Goal: Task Accomplishment & Management: Manage account settings

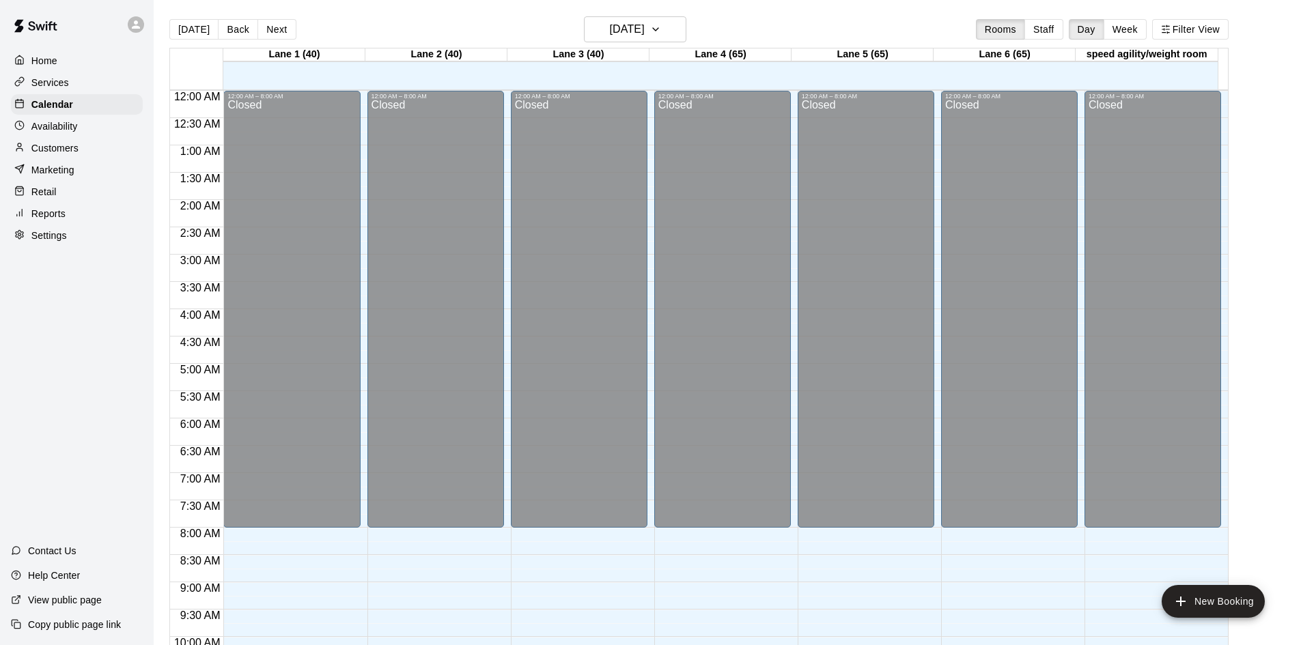
scroll to position [700, 0]
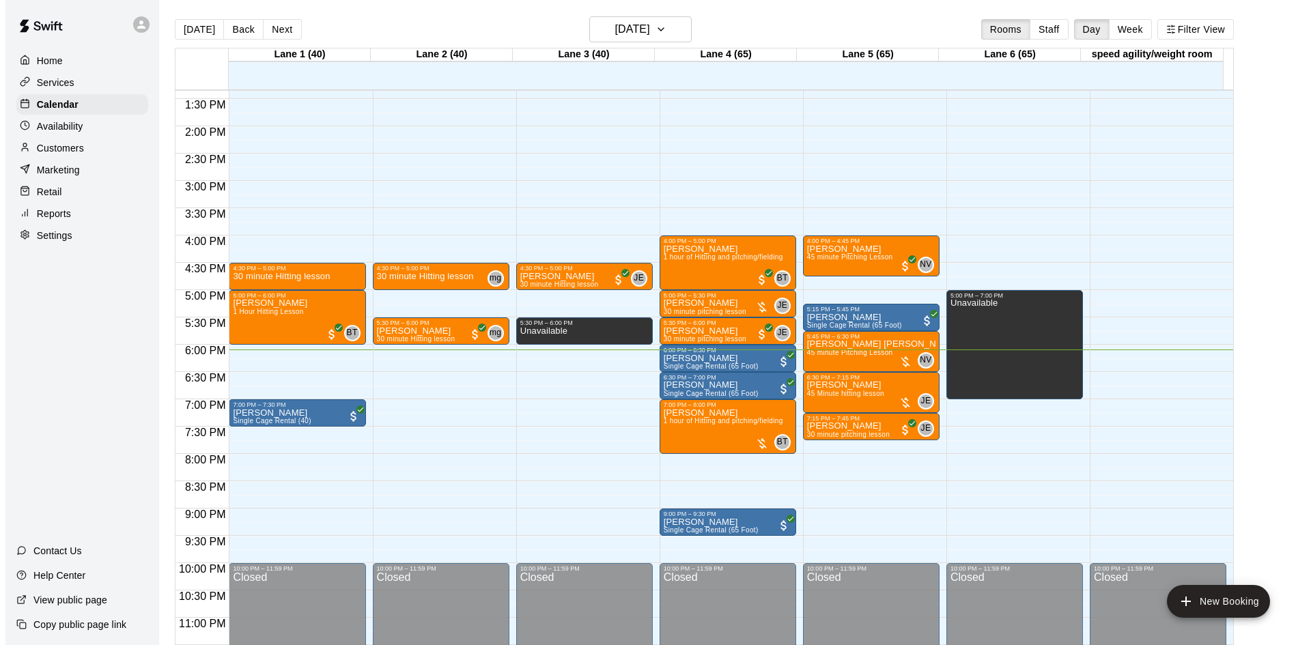
scroll to position [742, 0]
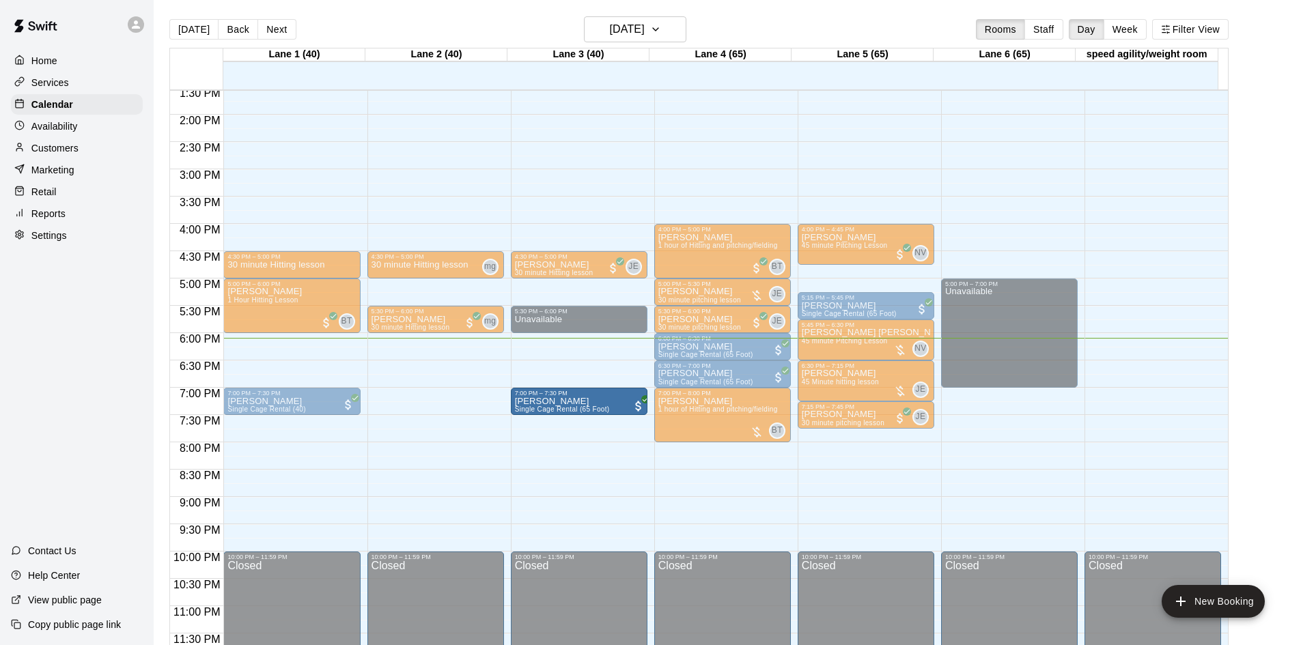
drag, startPoint x: 746, startPoint y: 509, endPoint x: 553, endPoint y: 407, distance: 218.4
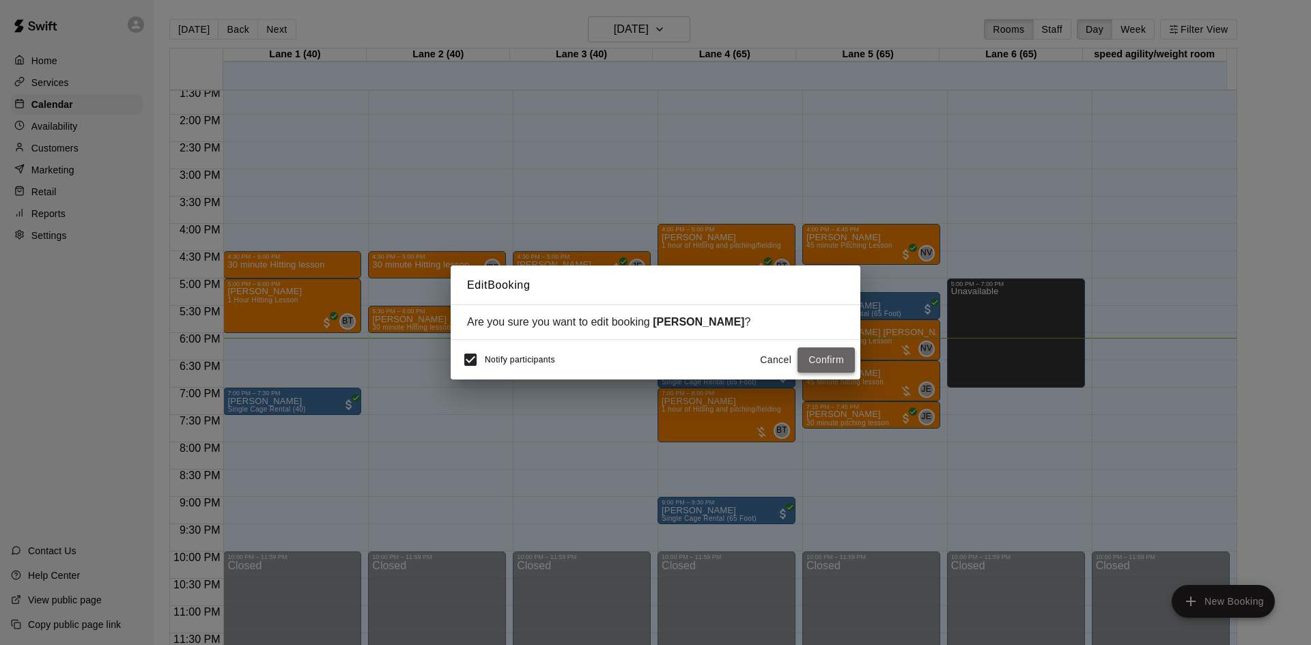
click at [825, 359] on button "Confirm" at bounding box center [826, 360] width 57 height 25
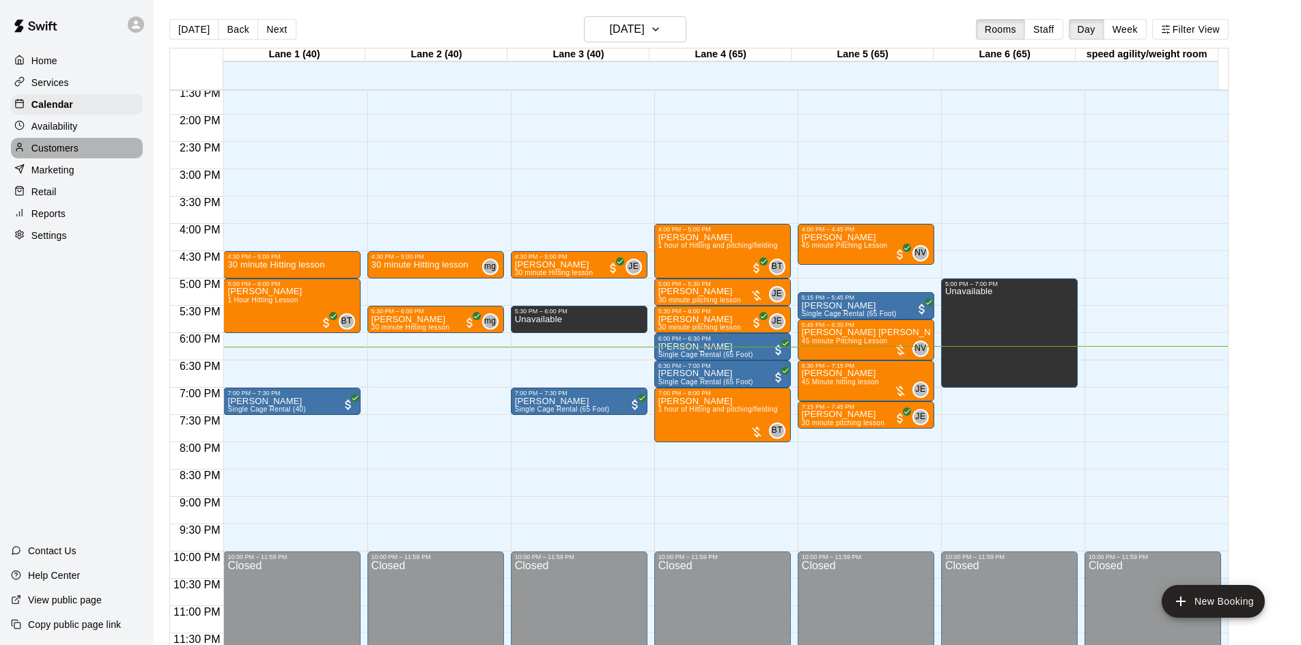
click at [64, 151] on p "Customers" at bounding box center [54, 148] width 47 height 14
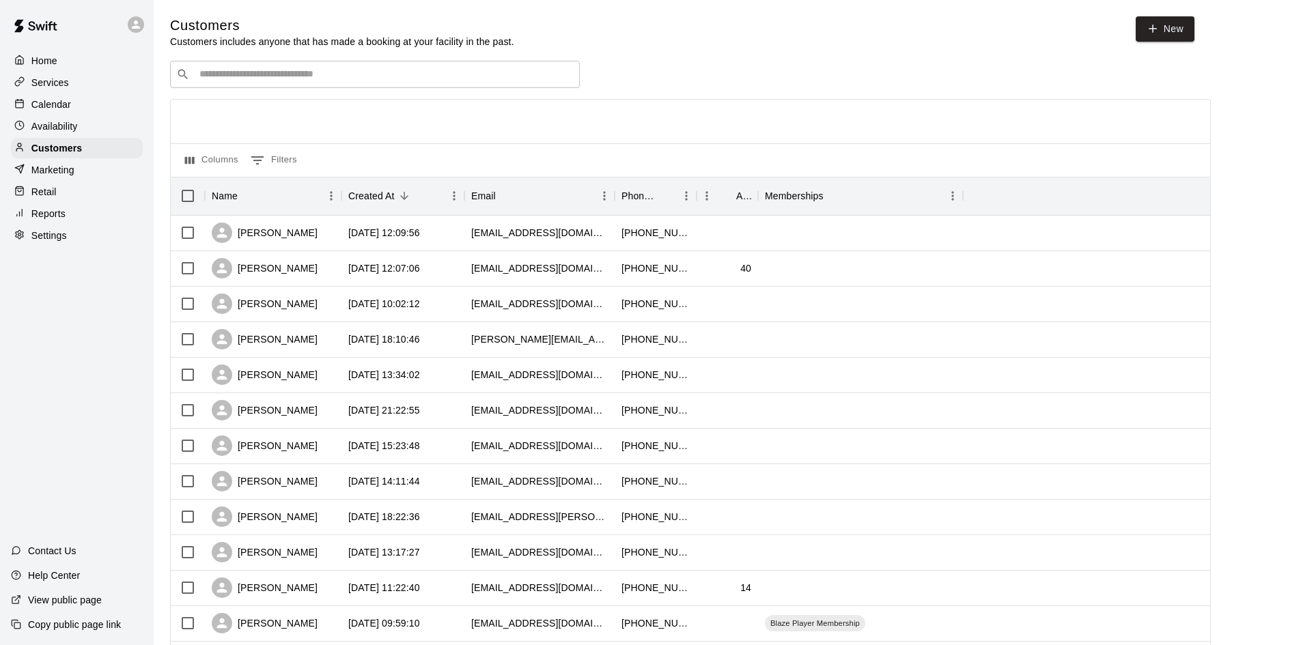
click at [337, 64] on div "​ ​" at bounding box center [375, 74] width 410 height 27
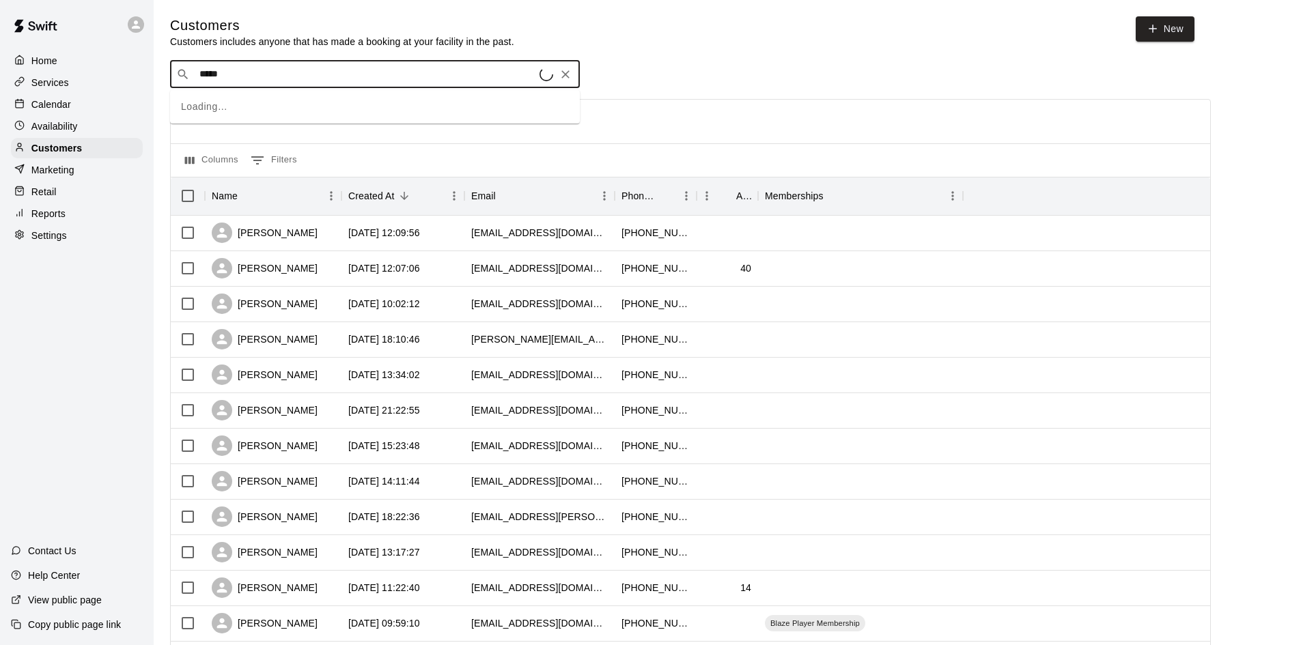
type input "******"
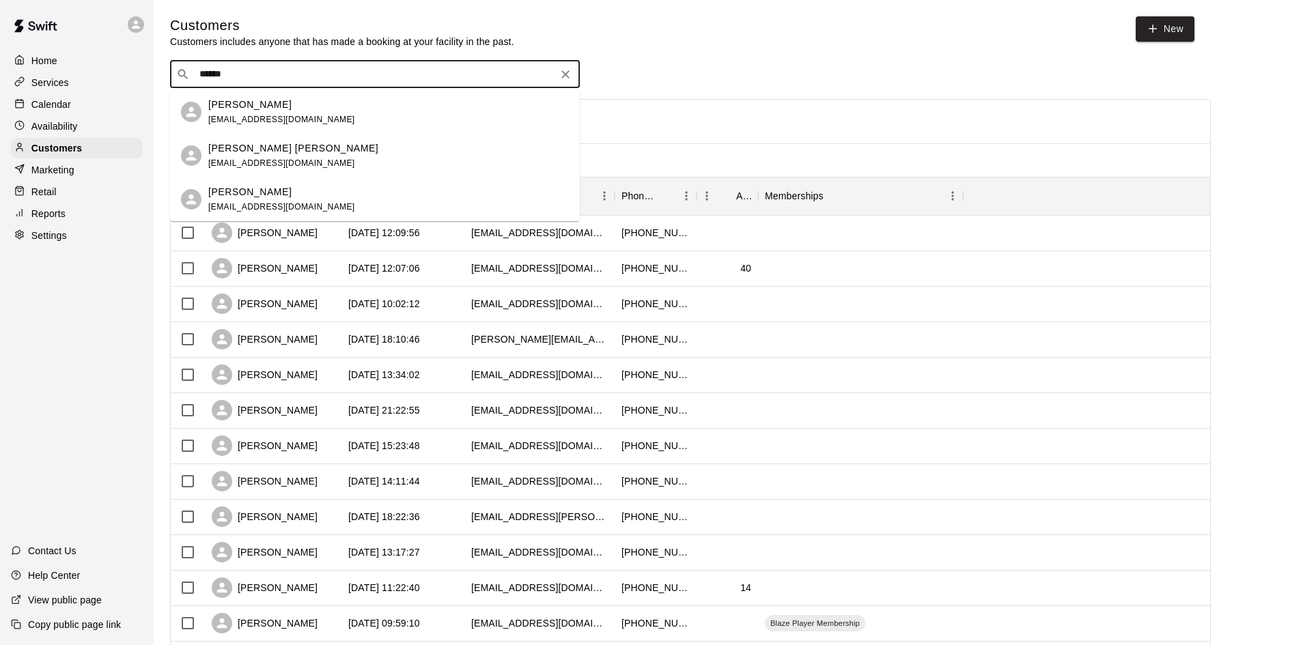
click at [289, 115] on div "James Farmer jaf55@bellsouth.net" at bounding box center [388, 112] width 361 height 29
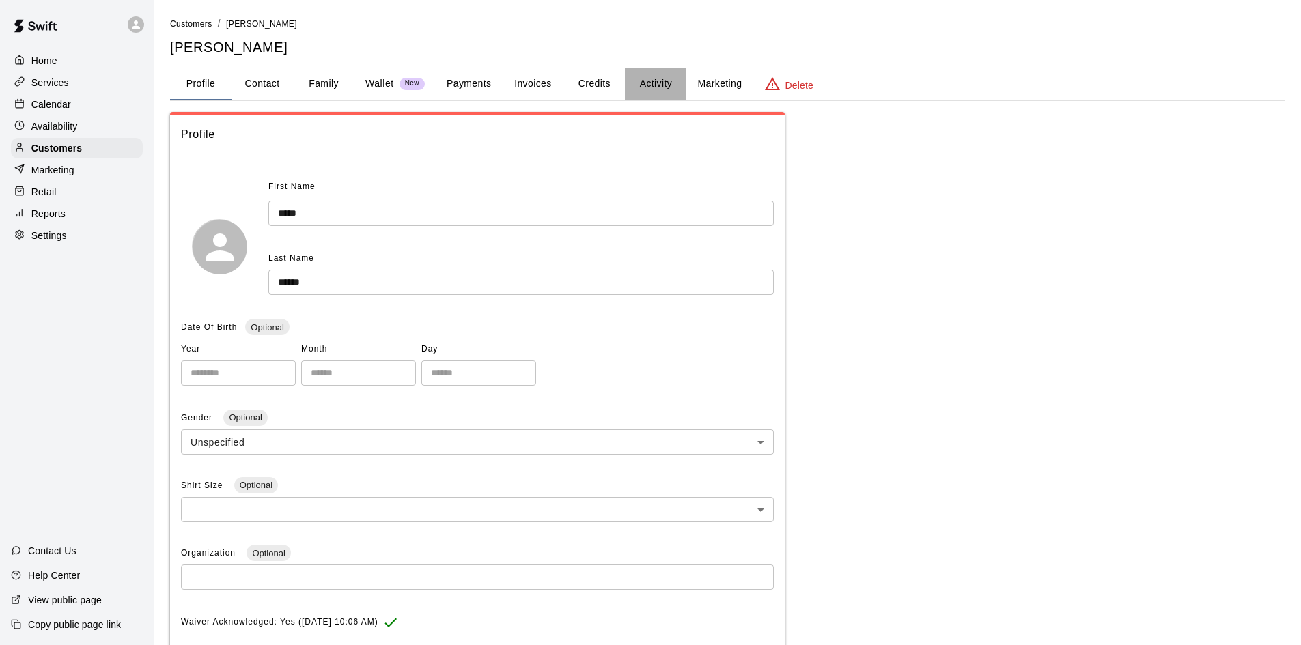
click at [662, 83] on button "Activity" at bounding box center [655, 84] width 61 height 33
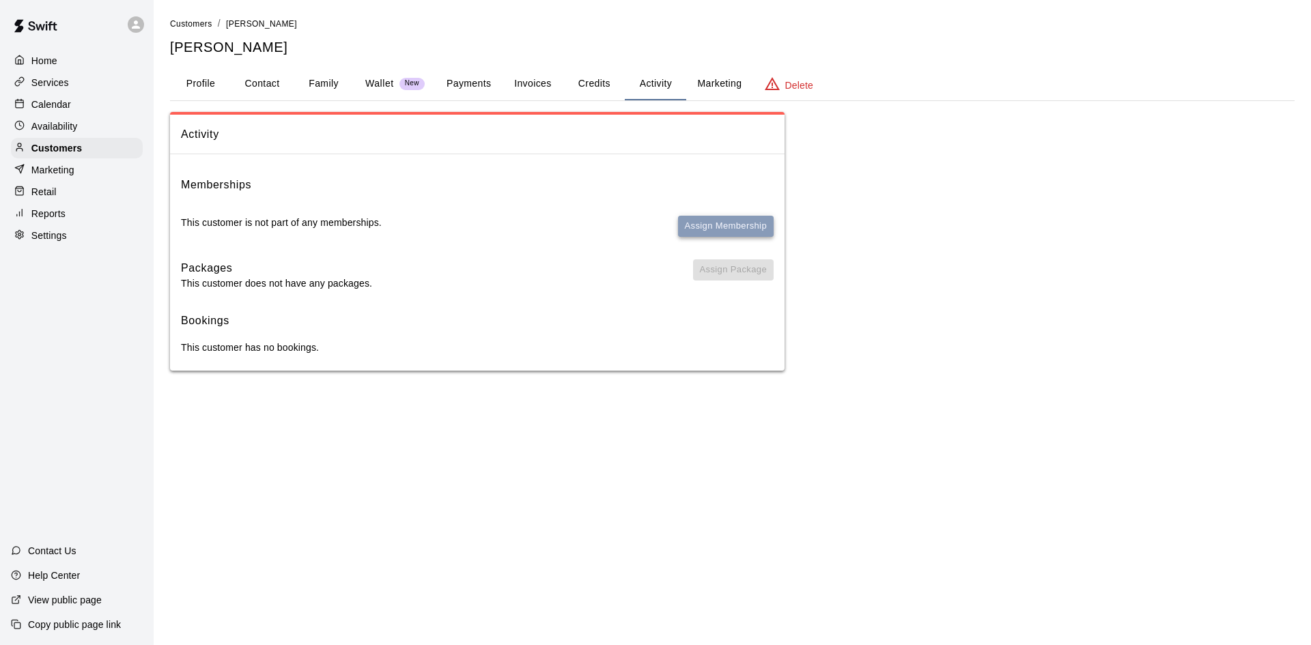
click at [702, 230] on button "Assign Membership" at bounding box center [726, 226] width 96 height 21
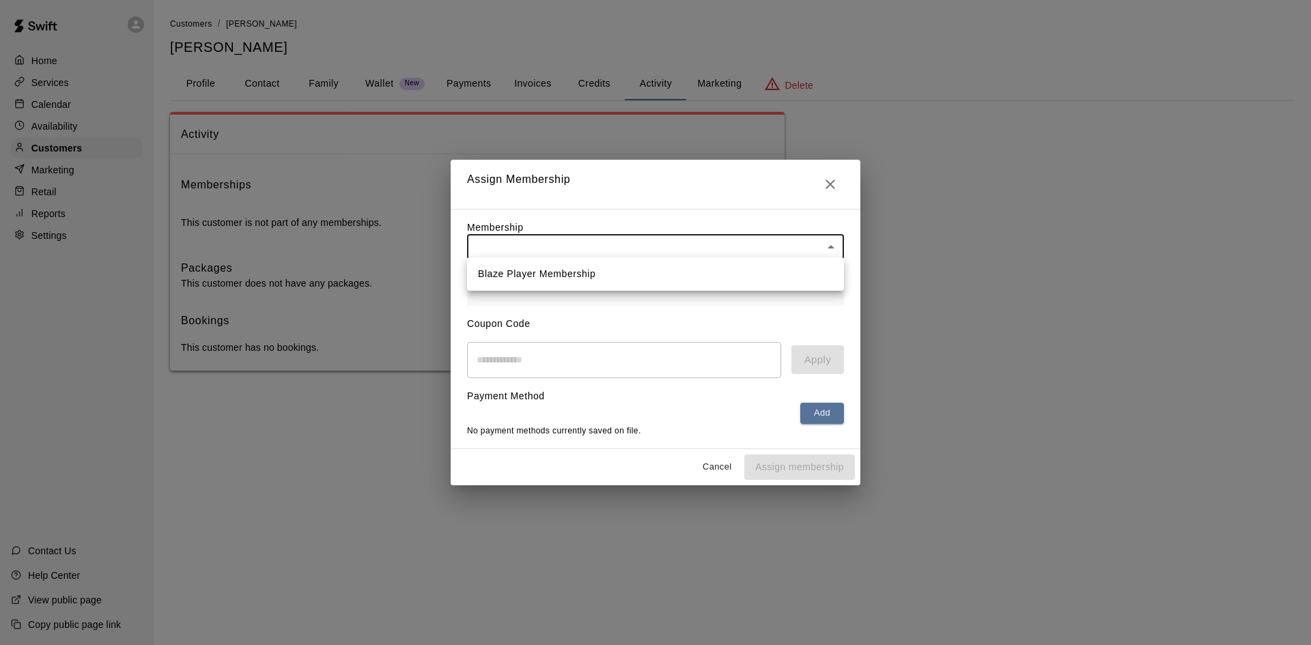
click at [636, 242] on body "Home Services Calendar Availability Customers Marketing Retail Reports Settings…" at bounding box center [655, 199] width 1311 height 398
click at [614, 269] on li "Blaze Player Membership" at bounding box center [655, 274] width 377 height 23
type input "**********"
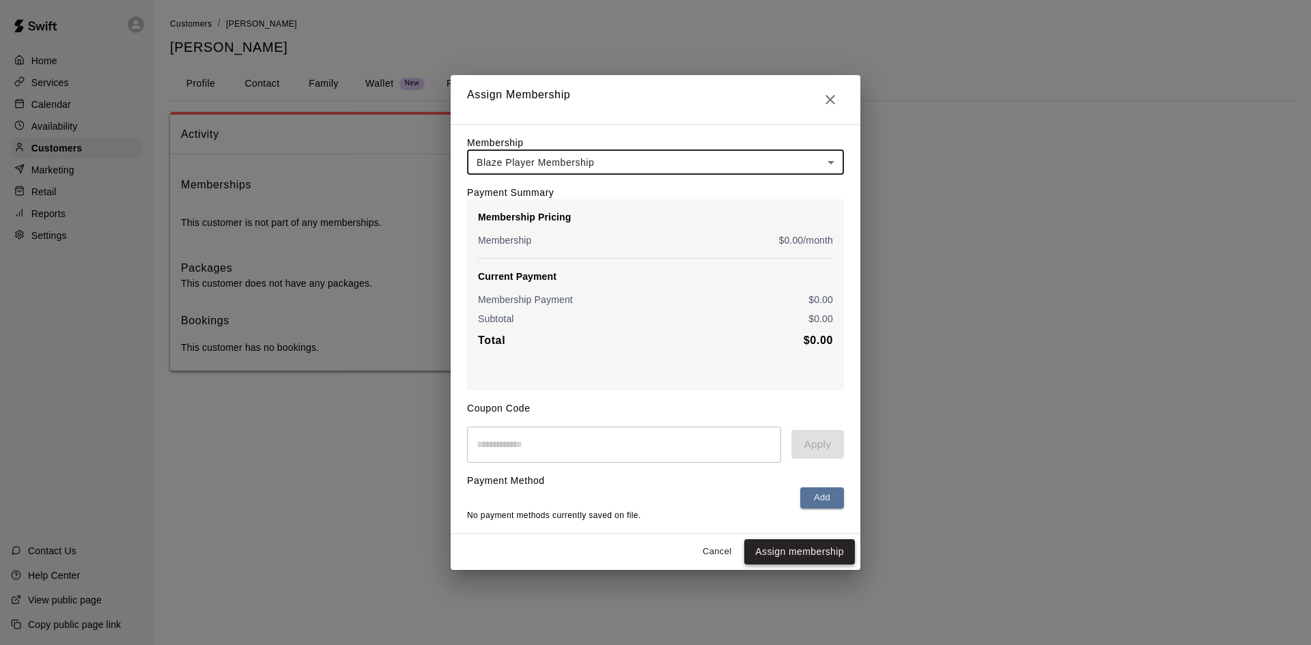
click at [803, 559] on button "Assign membership" at bounding box center [799, 551] width 111 height 25
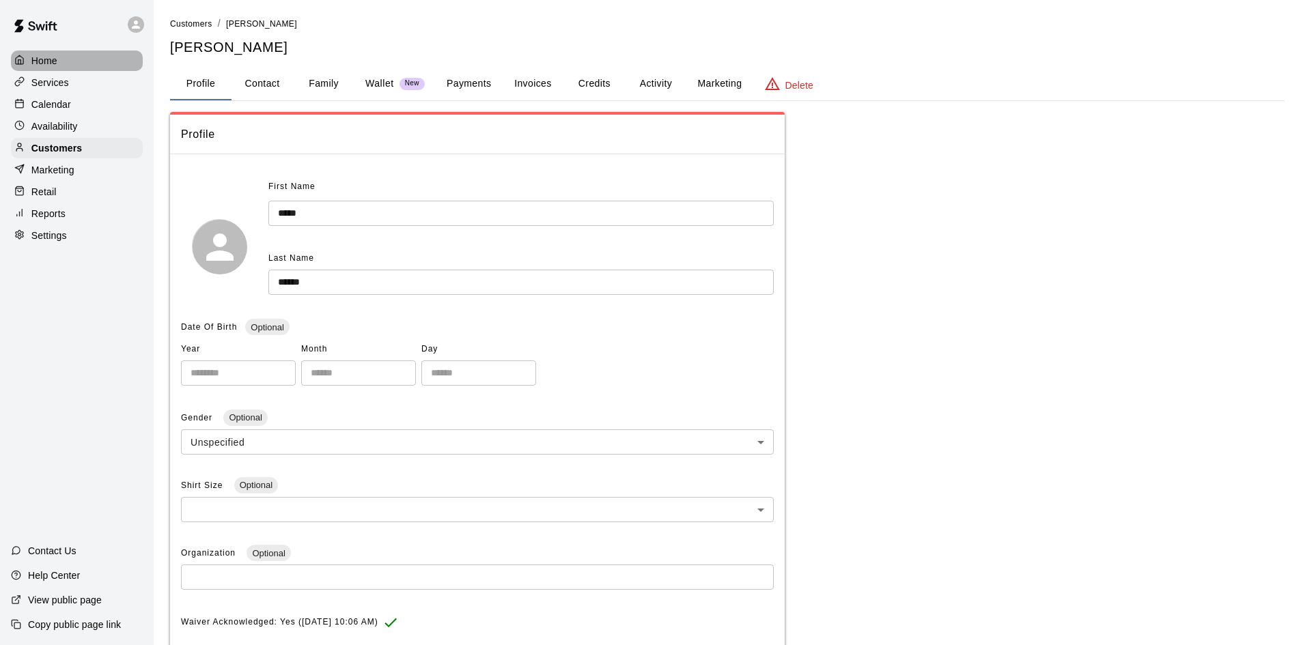
click at [51, 58] on p "Home" at bounding box center [44, 61] width 26 height 14
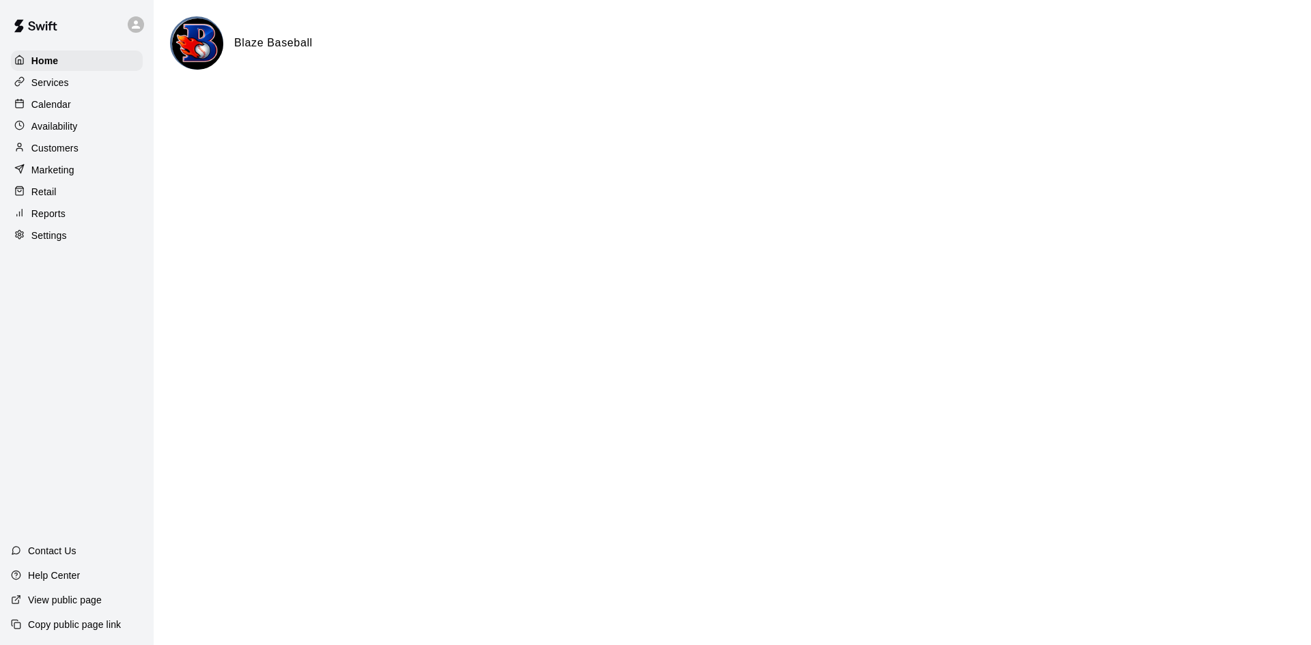
click at [61, 111] on p "Calendar" at bounding box center [51, 105] width 40 height 14
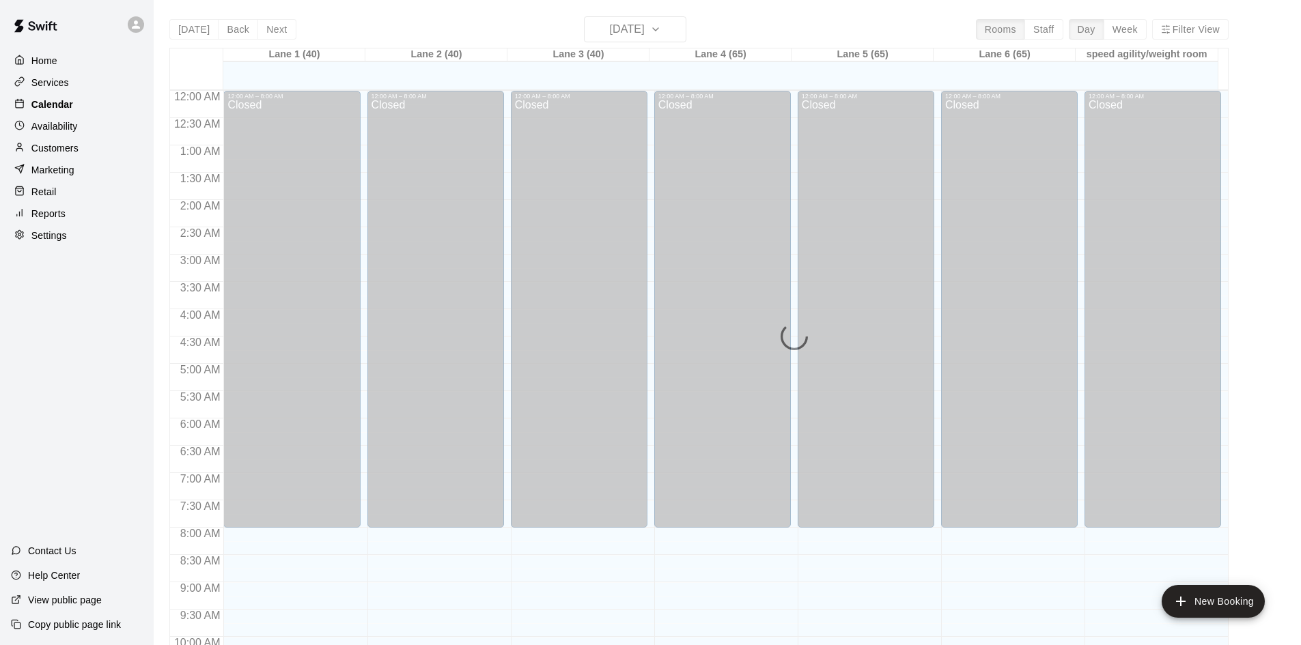
scroll to position [700, 0]
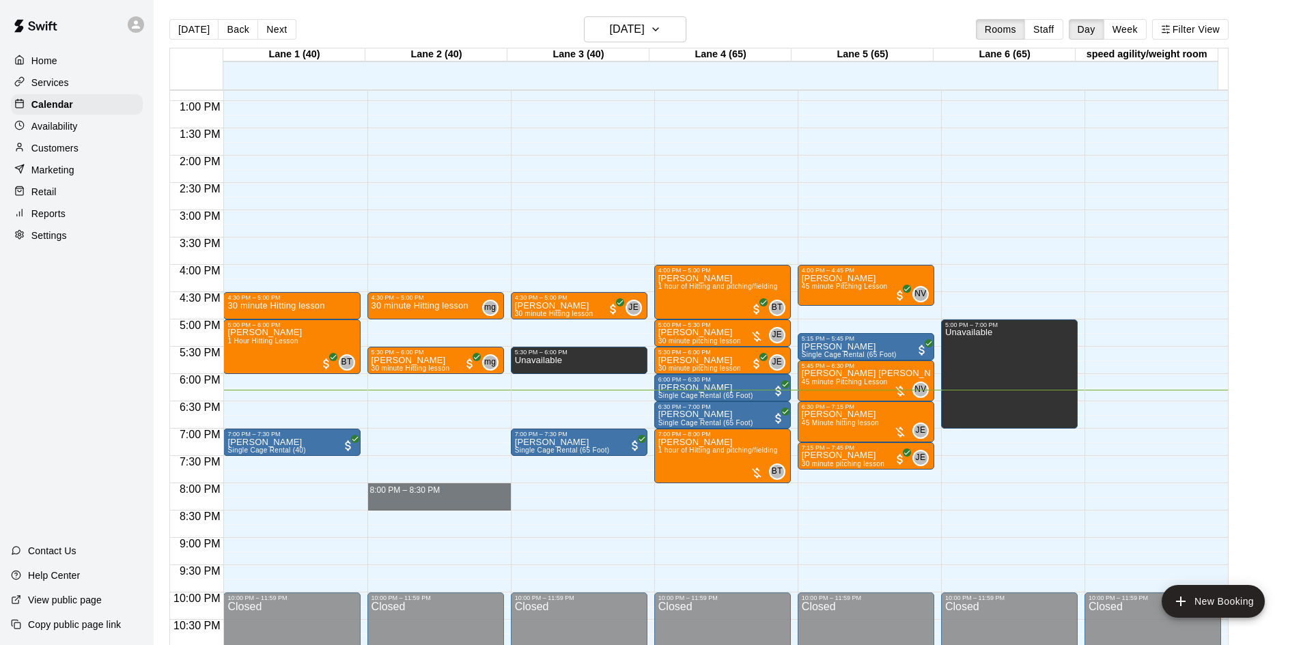
drag, startPoint x: 434, startPoint y: 487, endPoint x: 434, endPoint y: 507, distance: 20.5
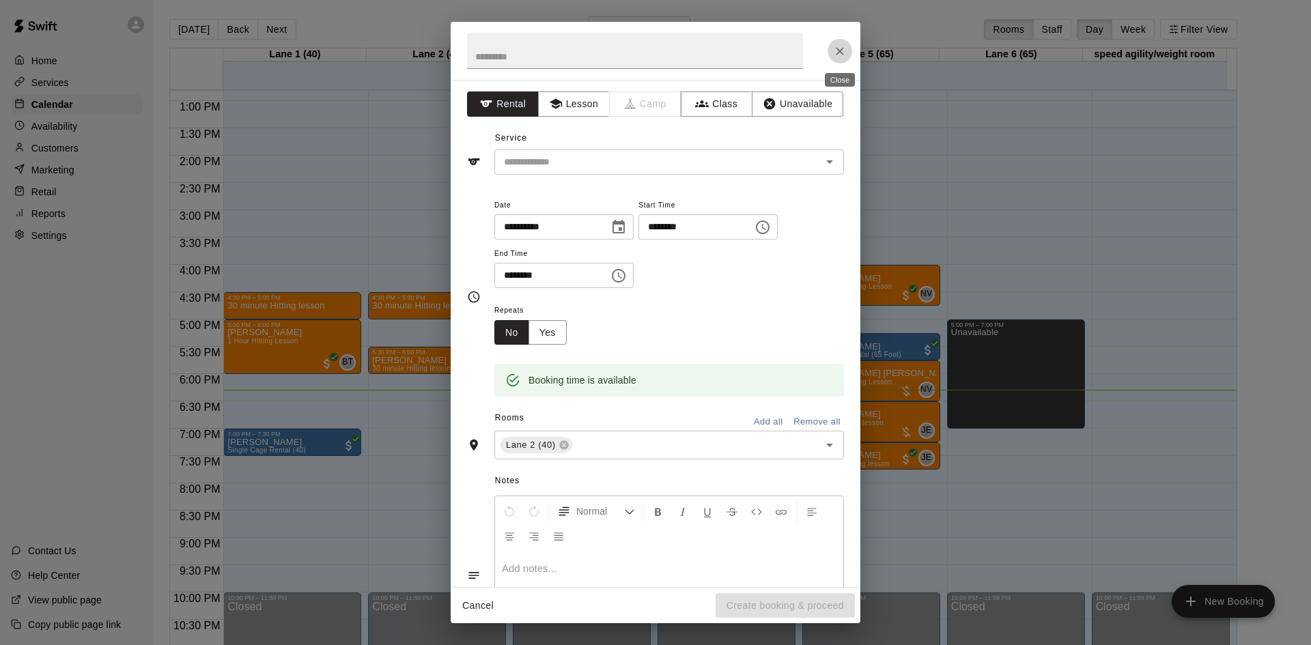
click at [842, 52] on icon "Close" at bounding box center [840, 51] width 14 height 14
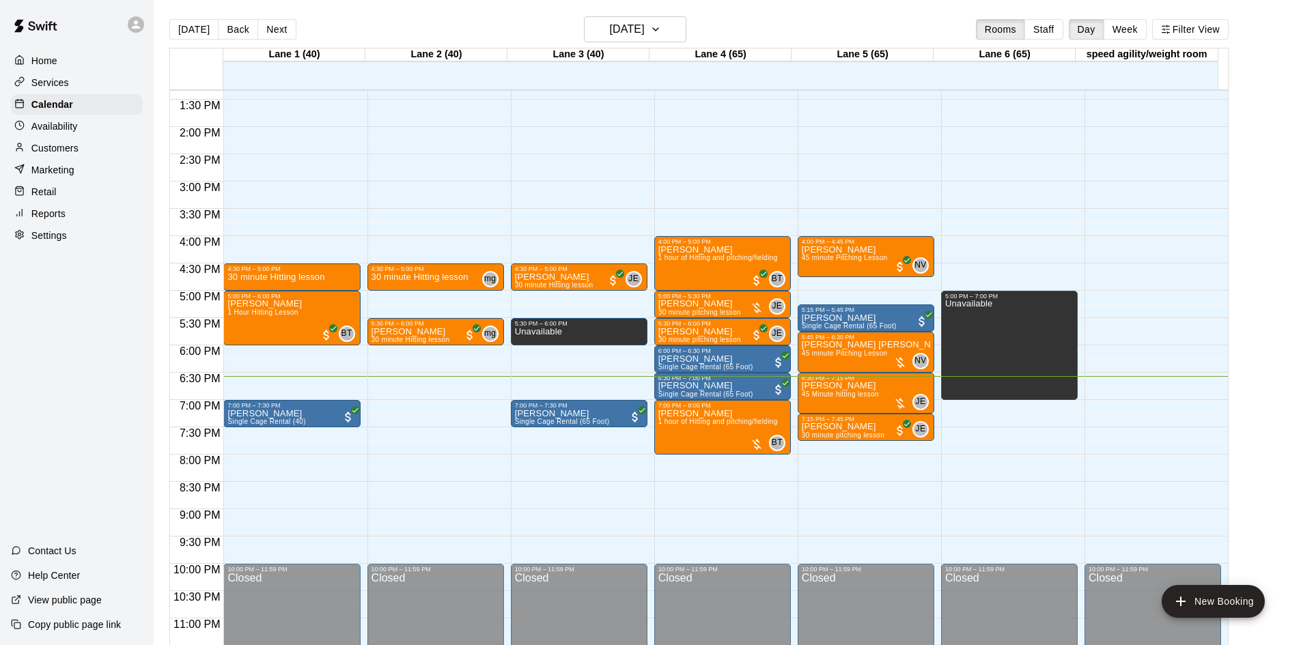
scroll to position [742, 0]
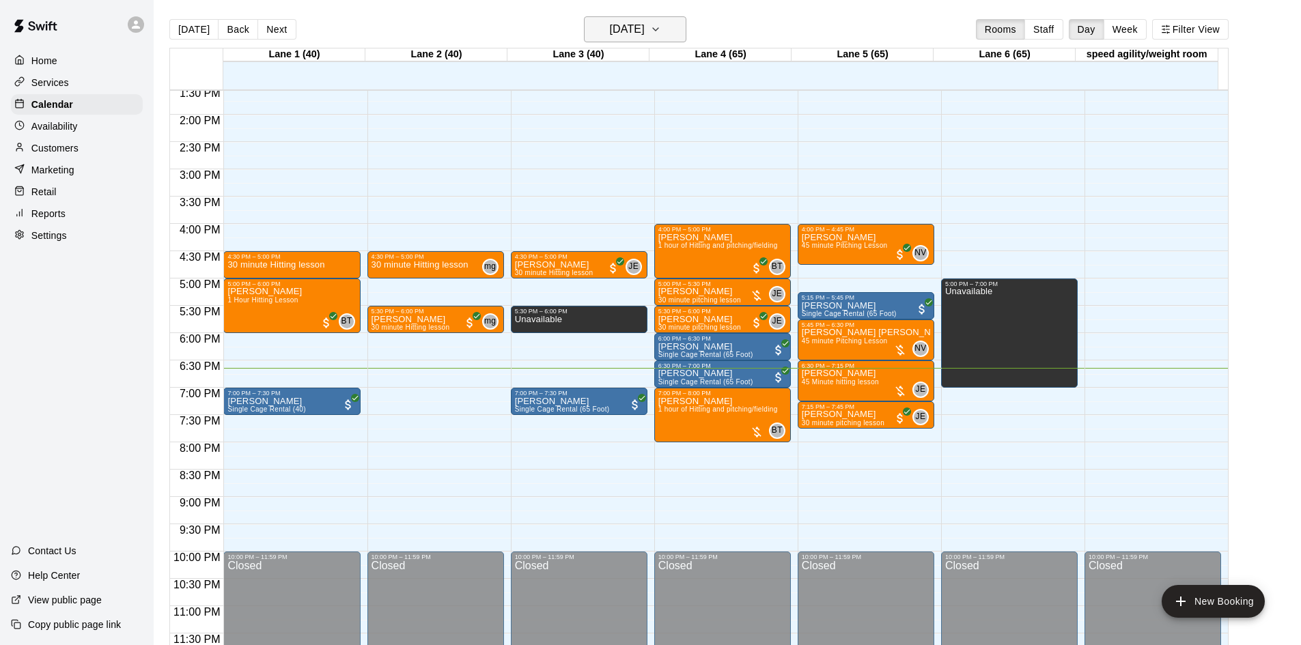
click at [610, 29] on h6 "[DATE]" at bounding box center [627, 29] width 35 height 19
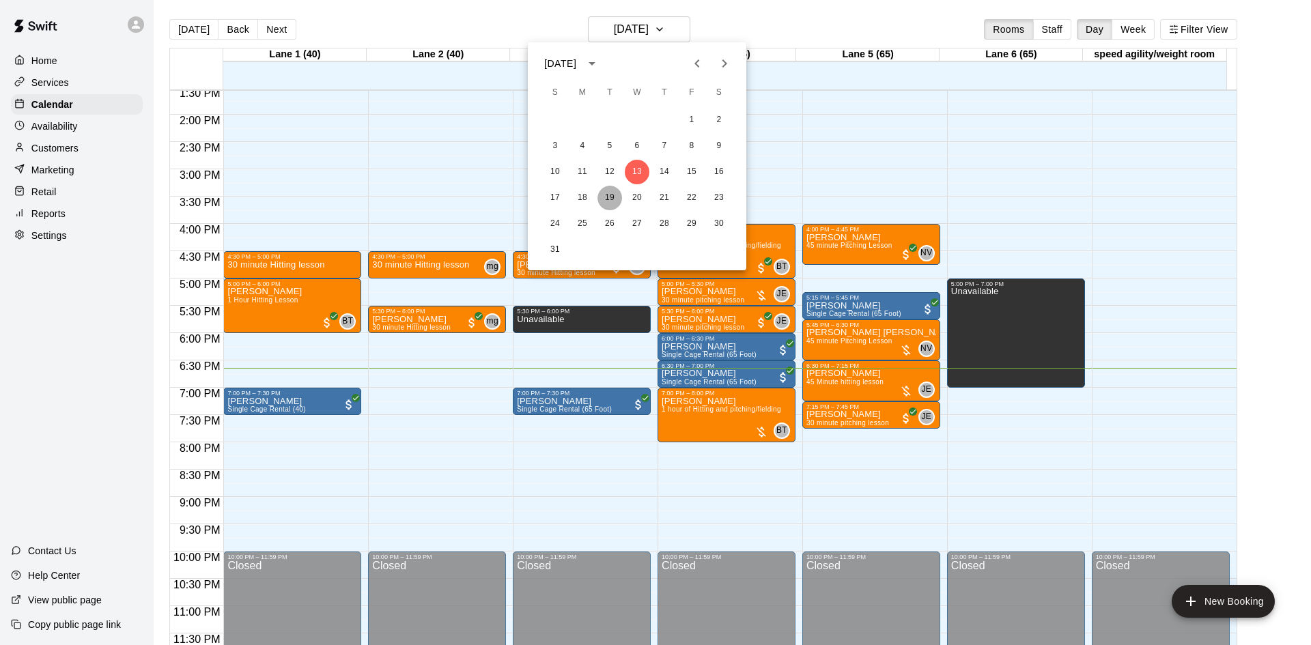
click at [611, 199] on button "19" at bounding box center [609, 198] width 25 height 25
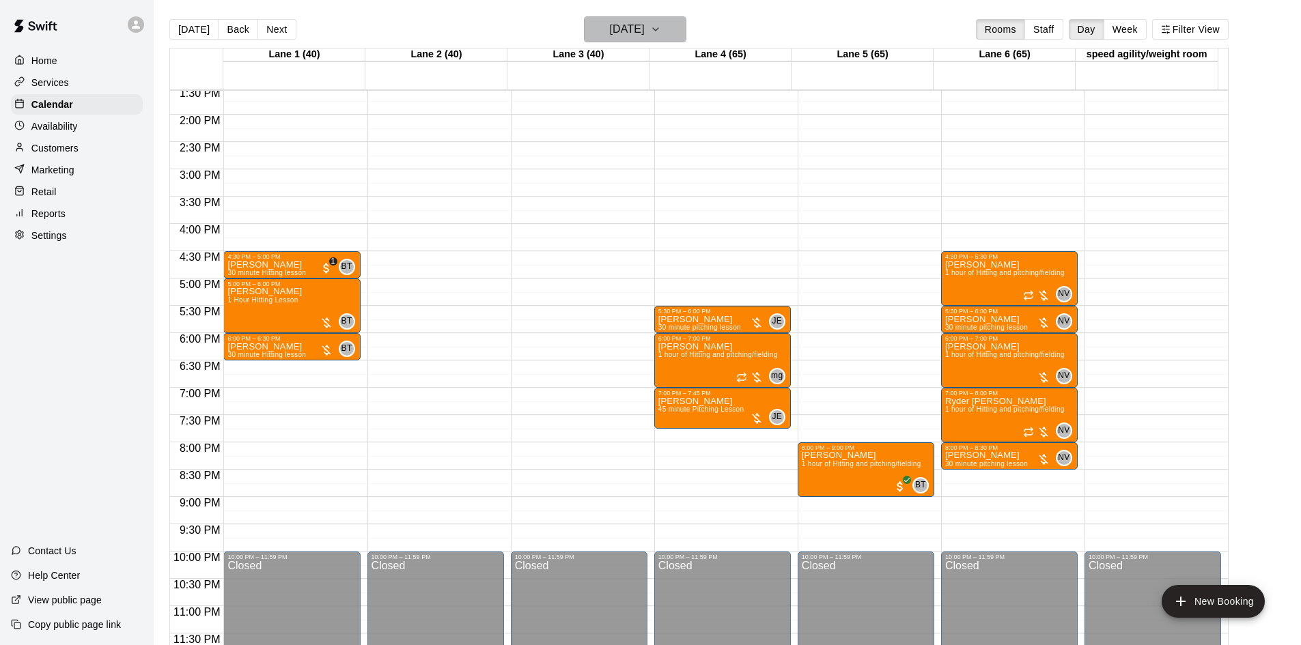
click at [645, 27] on h6 "[DATE]" at bounding box center [627, 29] width 35 height 19
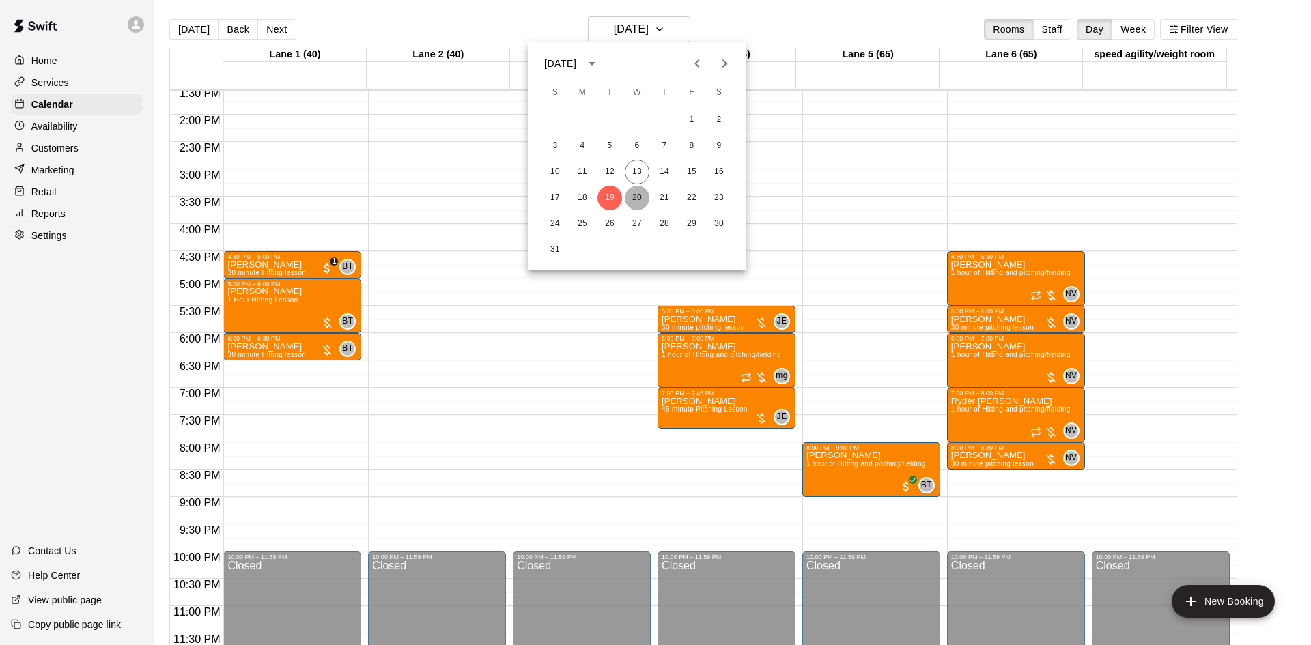
click at [638, 197] on button "20" at bounding box center [637, 198] width 25 height 25
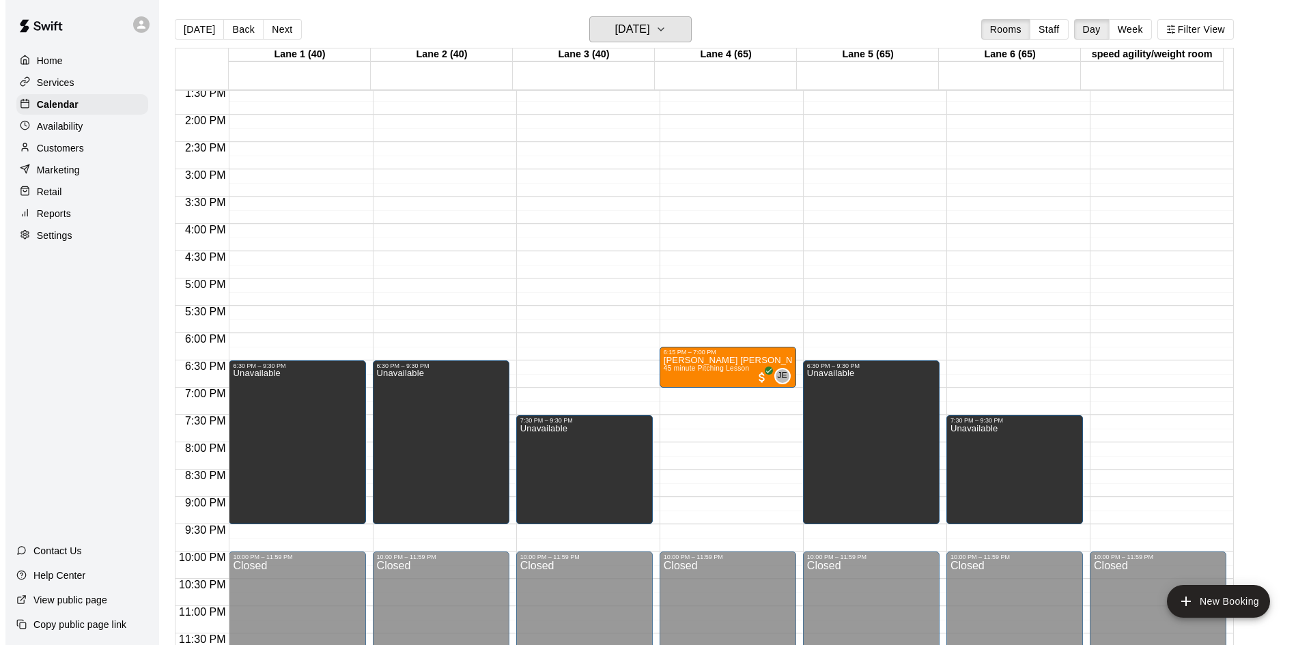
scroll to position [674, 0]
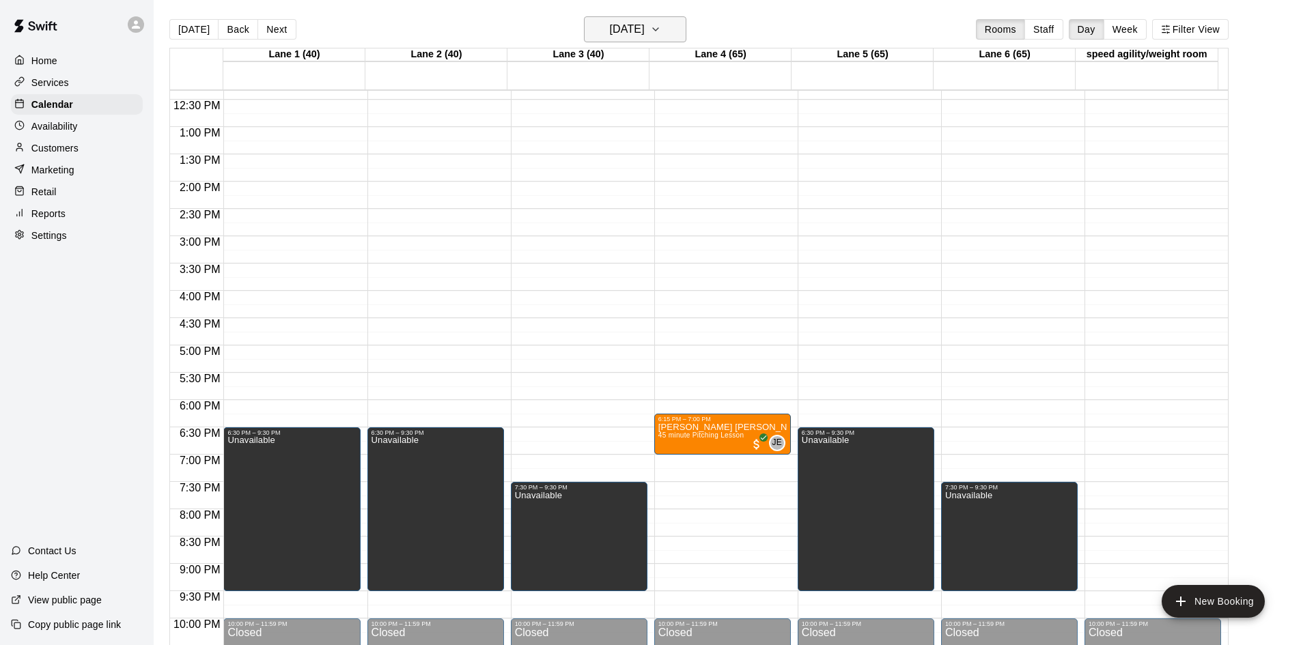
click at [645, 24] on h6 "[DATE]" at bounding box center [627, 29] width 35 height 19
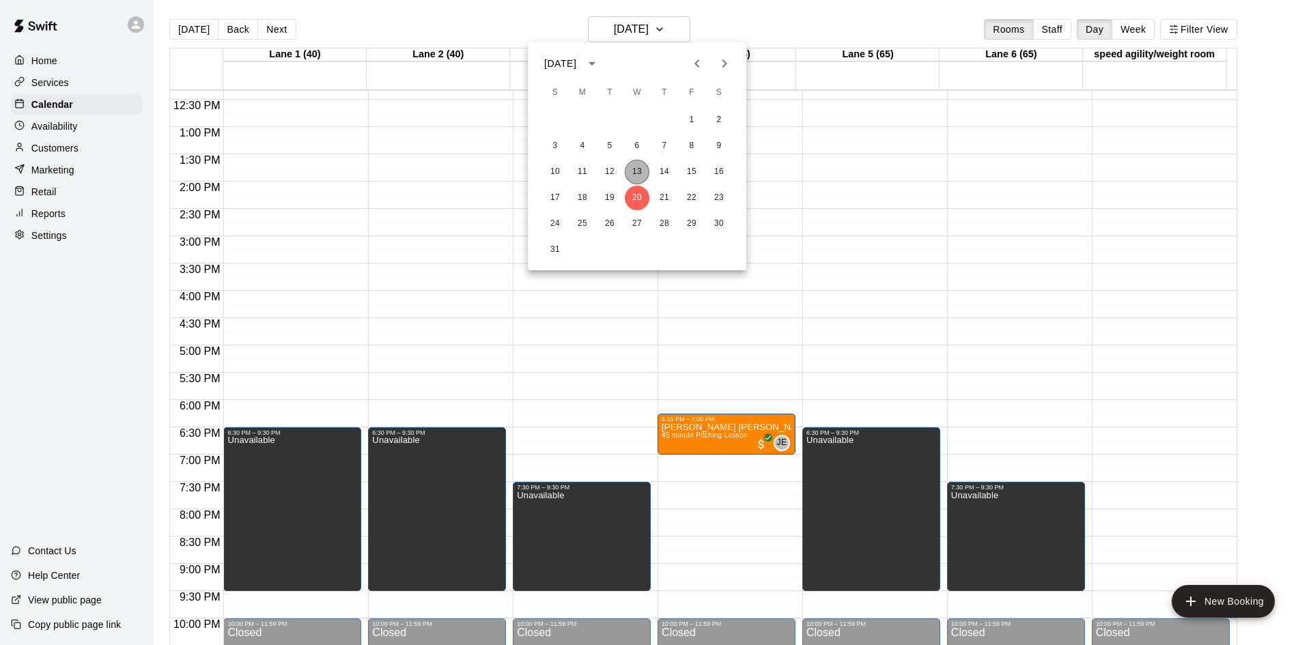
click at [636, 168] on button "13" at bounding box center [637, 172] width 25 height 25
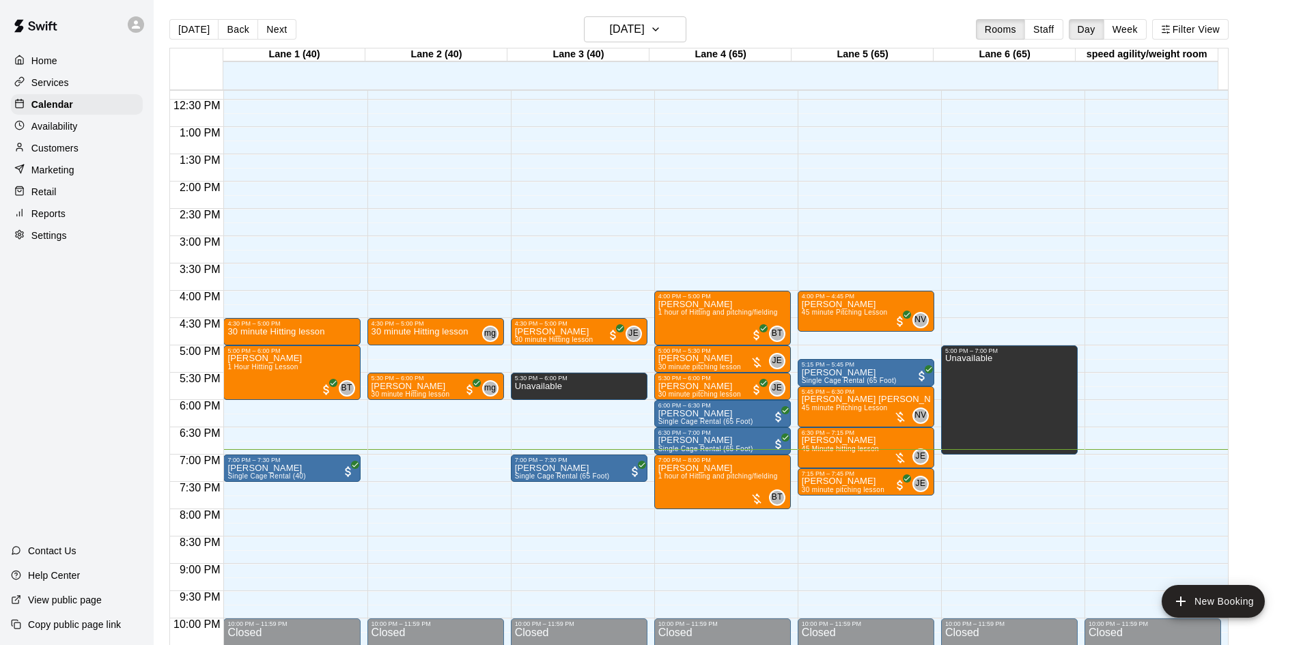
click at [64, 151] on p "Customers" at bounding box center [54, 148] width 47 height 14
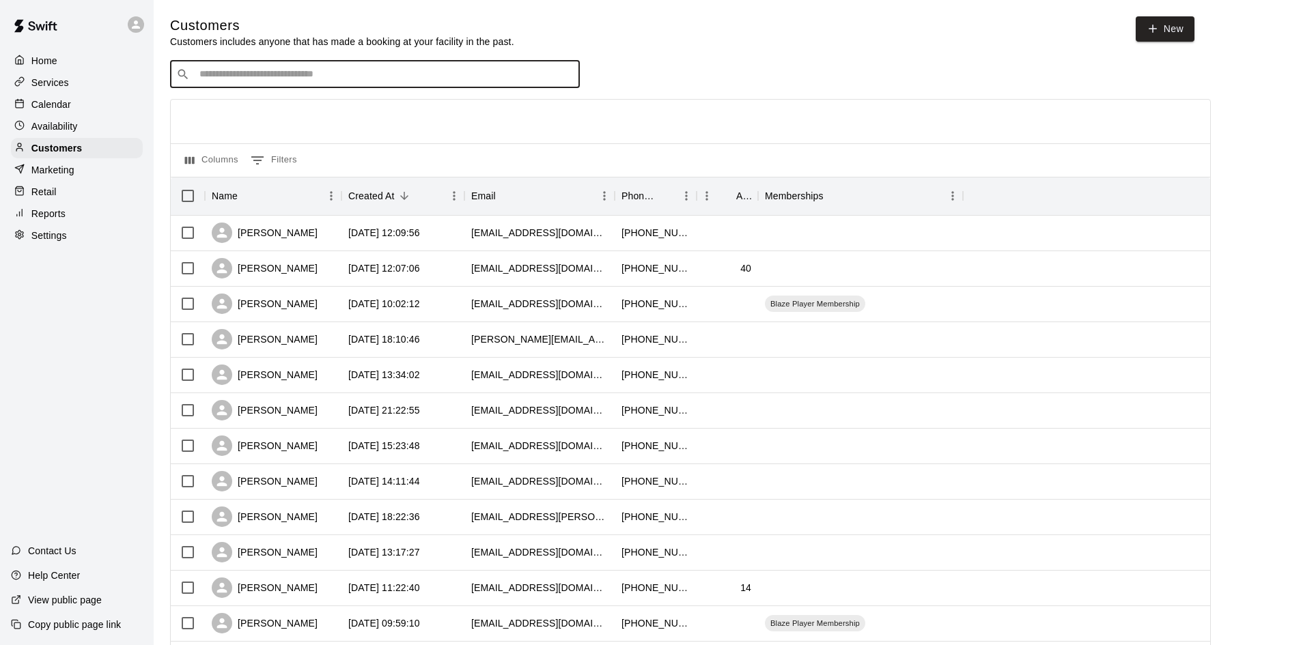
click at [369, 76] on input "Search customers by name or email" at bounding box center [384, 75] width 378 height 14
type input "****"
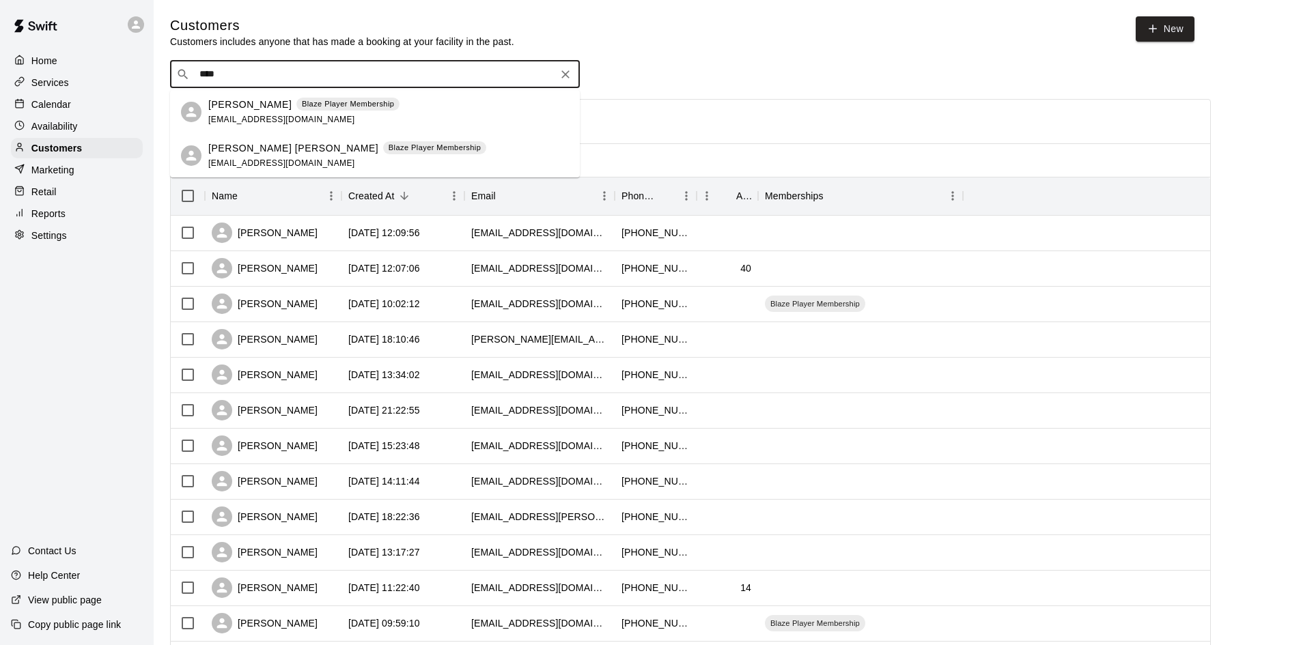
click at [299, 115] on span "[EMAIL_ADDRESS][DOMAIN_NAME]" at bounding box center [281, 120] width 147 height 10
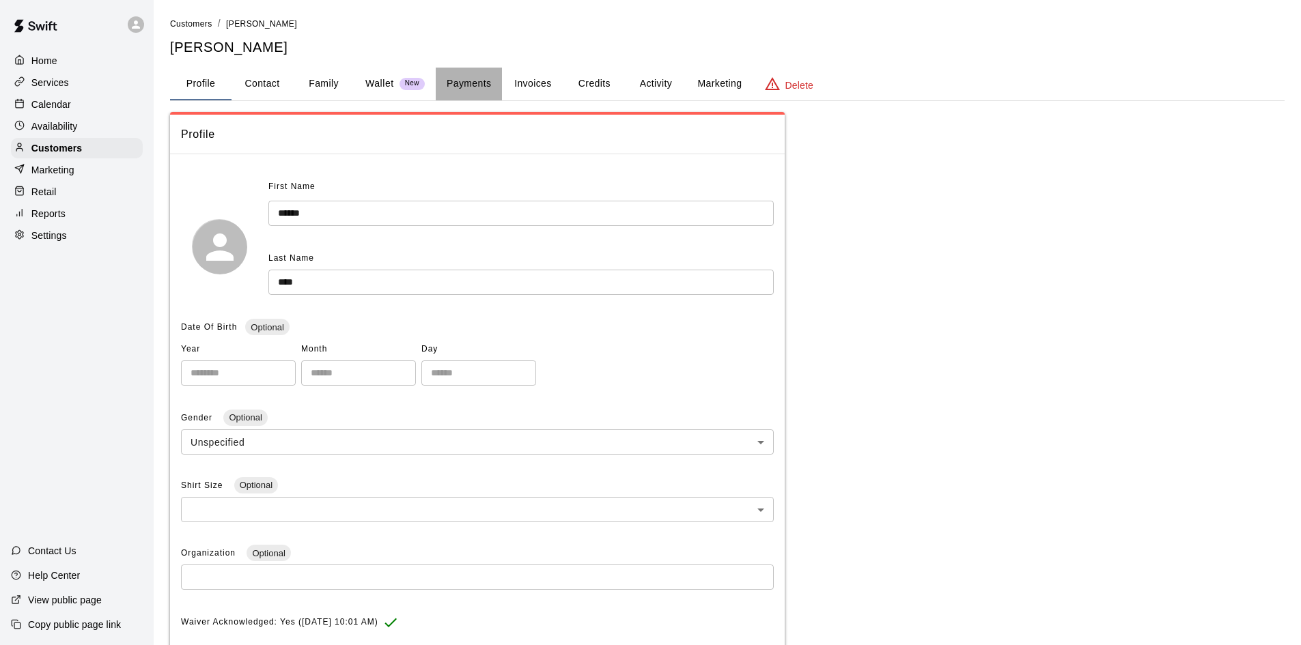
click at [469, 87] on button "Payments" at bounding box center [469, 84] width 66 height 33
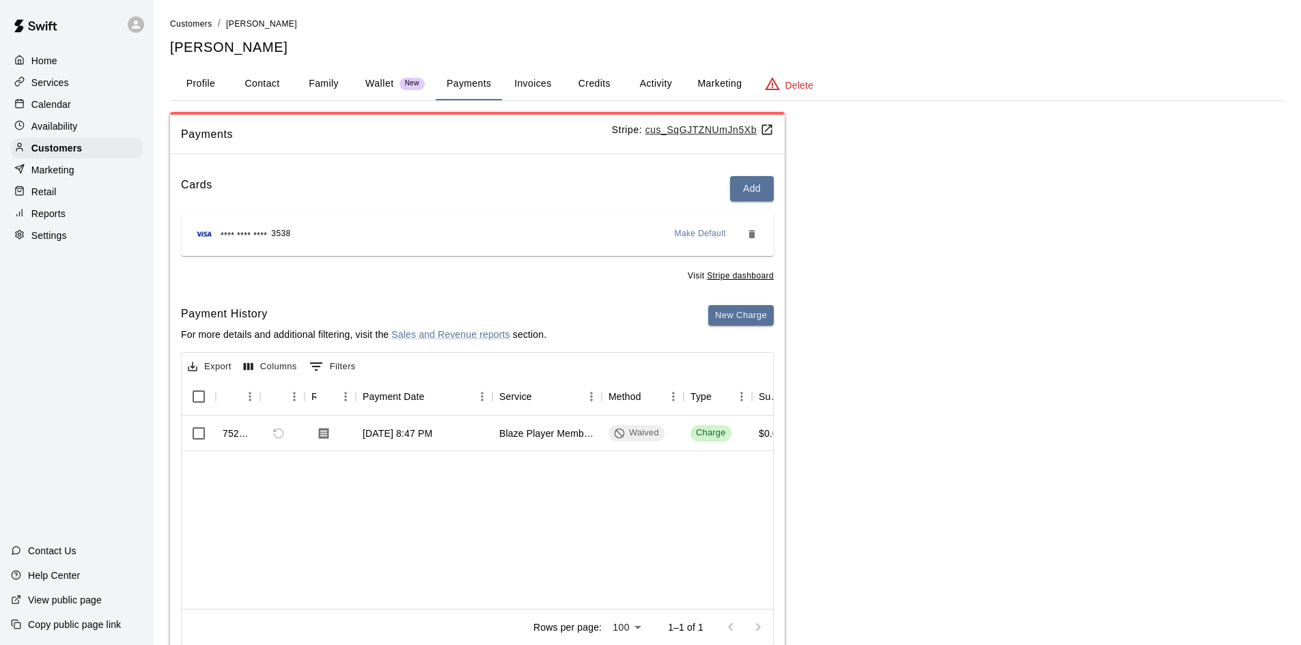
click at [367, 242] on div "**** **** **** 3538 Make Default" at bounding box center [477, 234] width 571 height 22
click at [753, 197] on button "Add" at bounding box center [752, 188] width 44 height 25
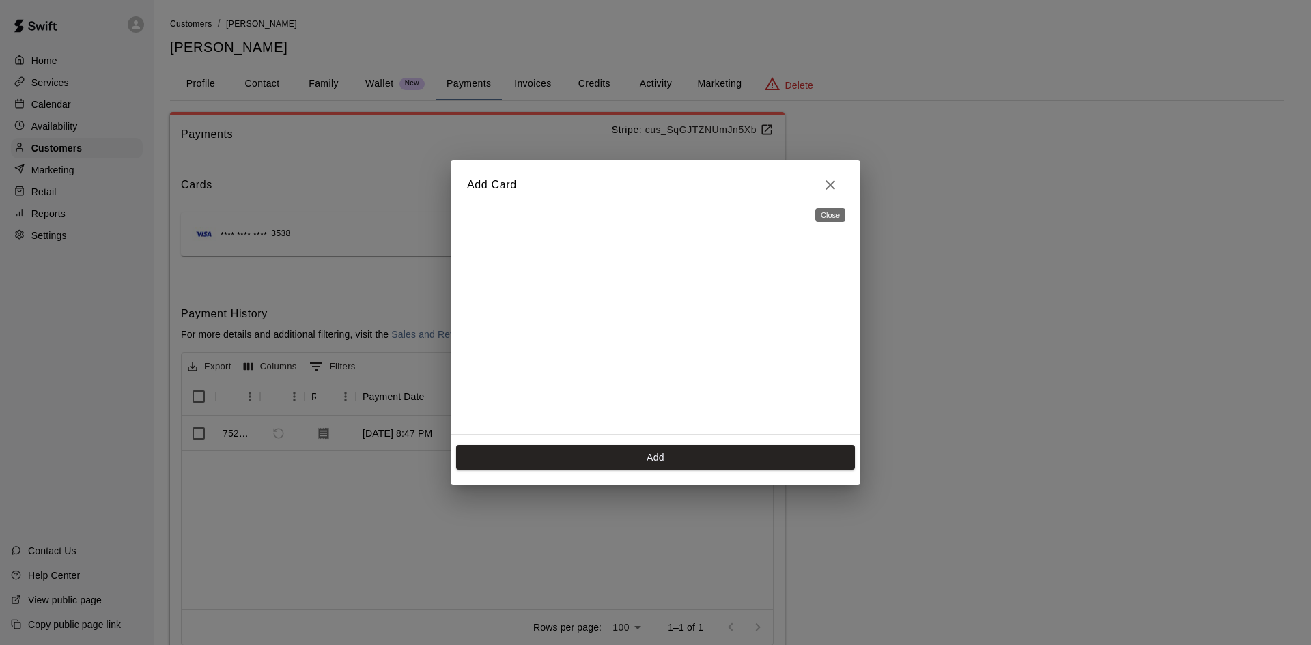
click at [832, 184] on icon "Close" at bounding box center [831, 185] width 10 height 10
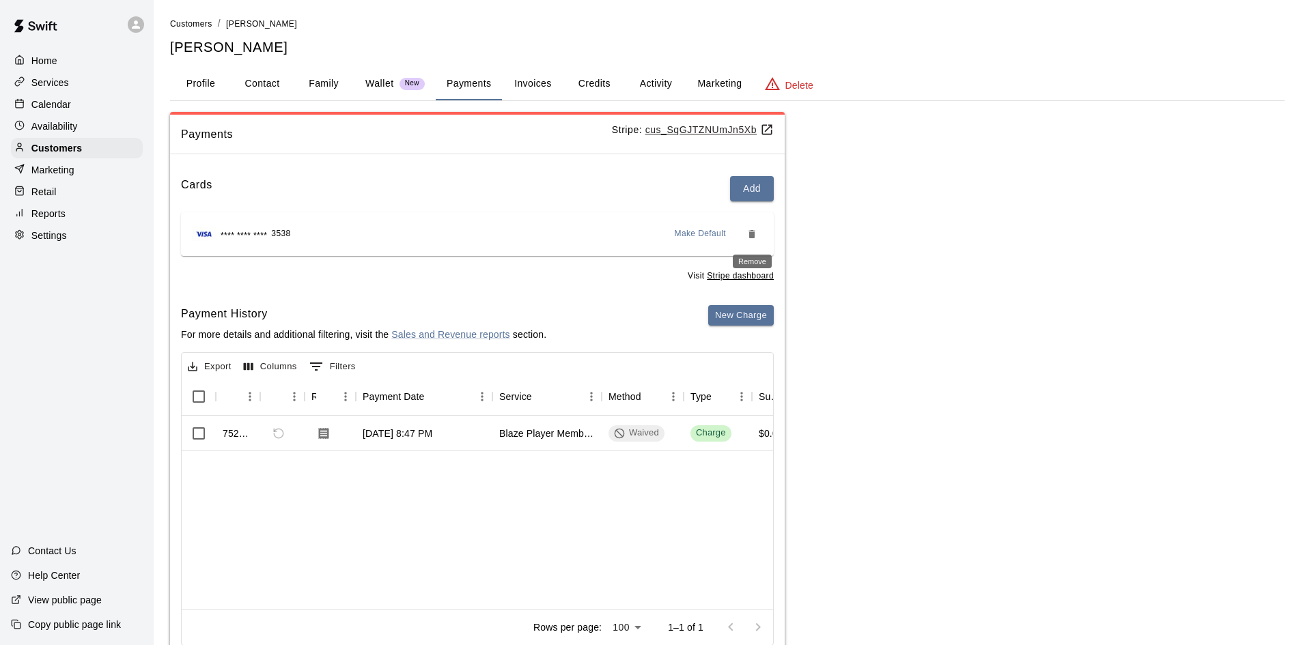
click at [755, 240] on button "Remove" at bounding box center [752, 234] width 22 height 22
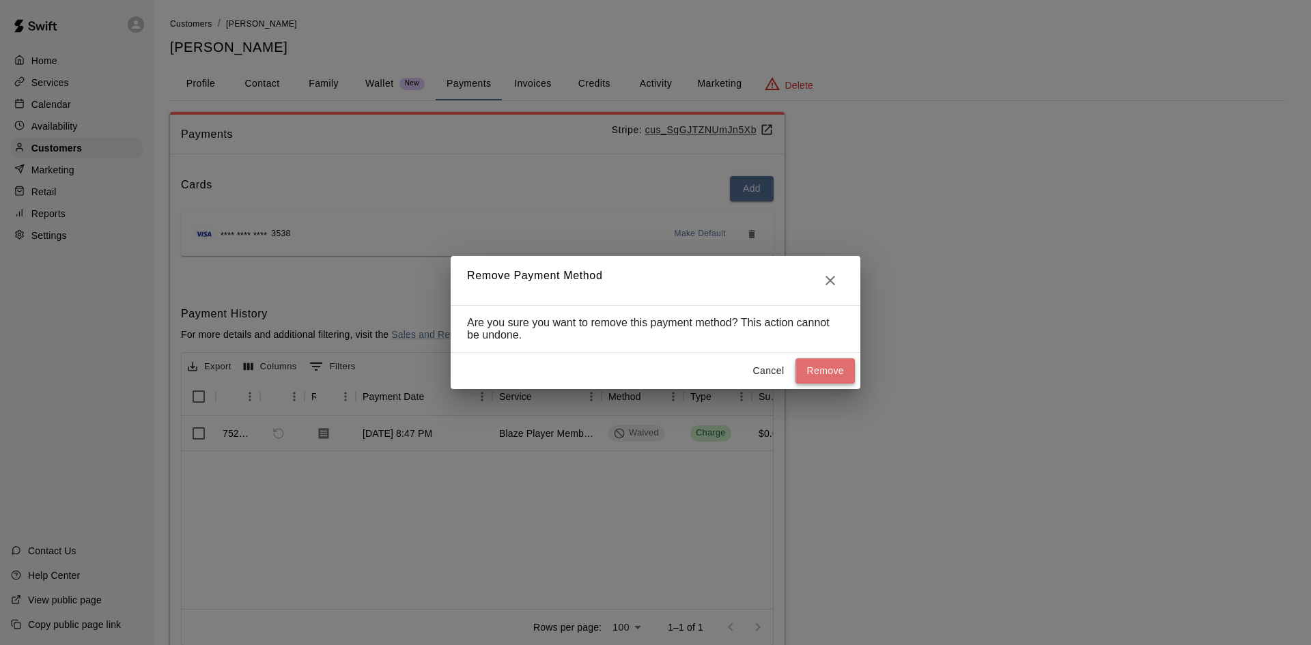
click at [830, 362] on button "Remove" at bounding box center [824, 370] width 59 height 25
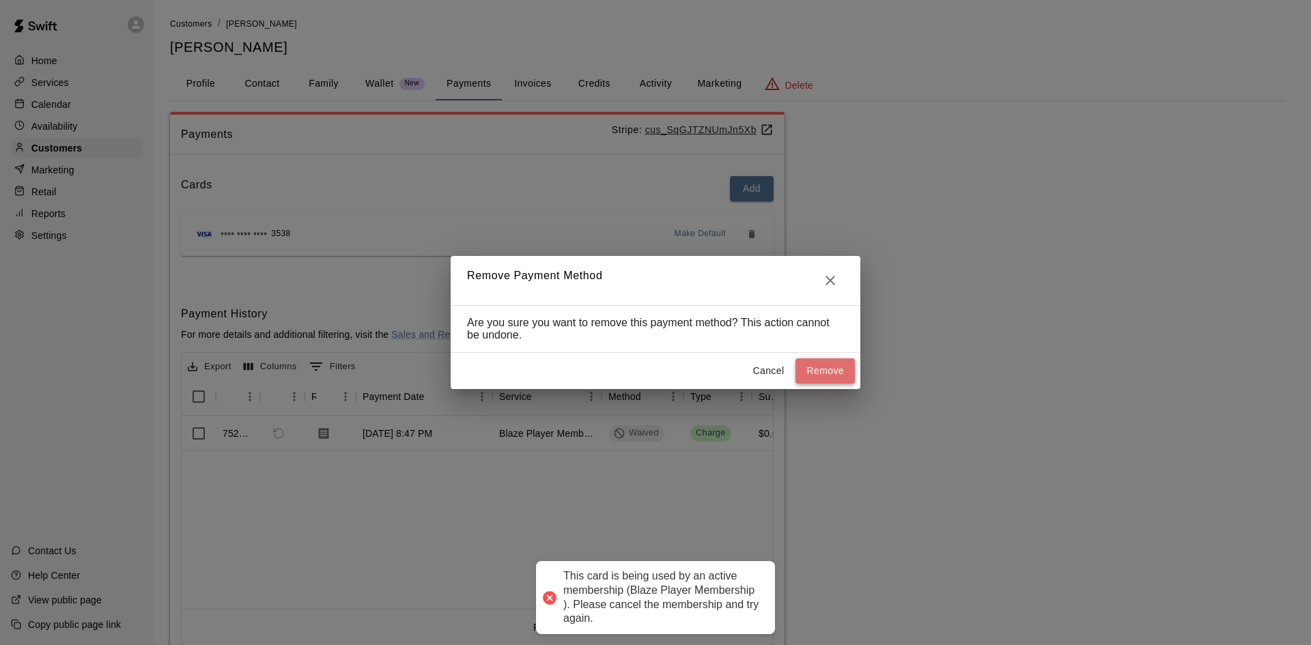
click at [814, 372] on button "Remove" at bounding box center [824, 370] width 59 height 25
click at [753, 378] on button "Cancel" at bounding box center [768, 370] width 44 height 25
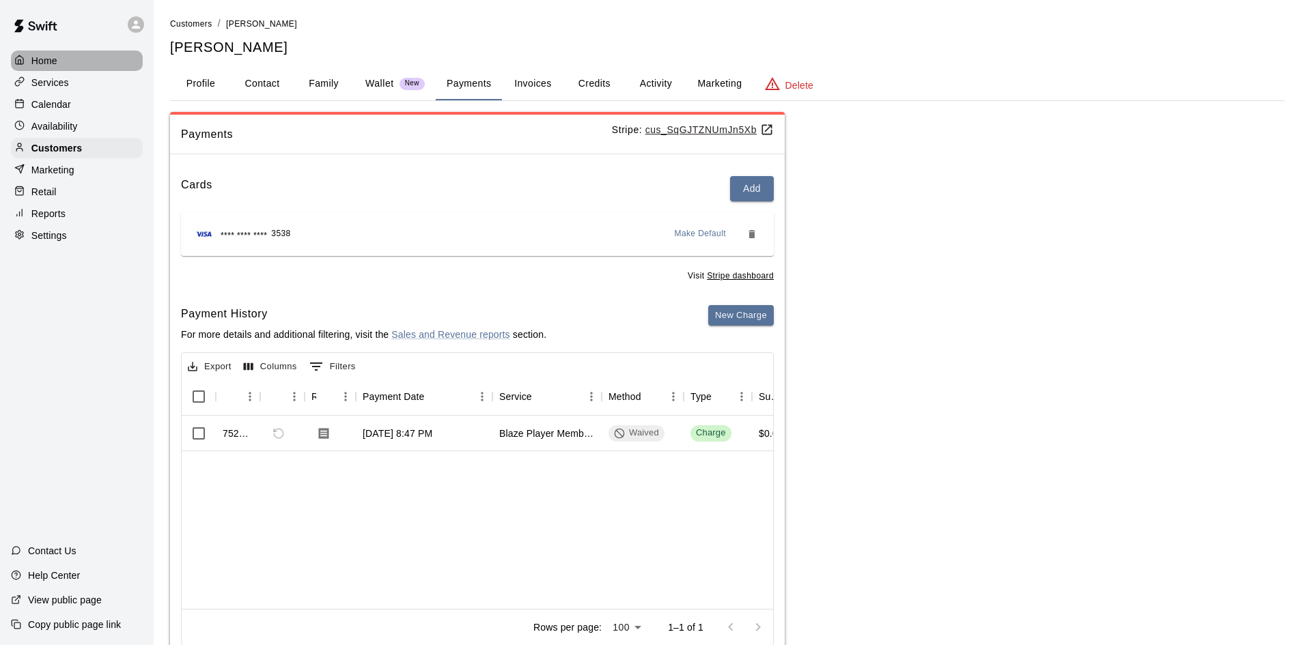
click at [63, 66] on div "Home" at bounding box center [77, 61] width 132 height 20
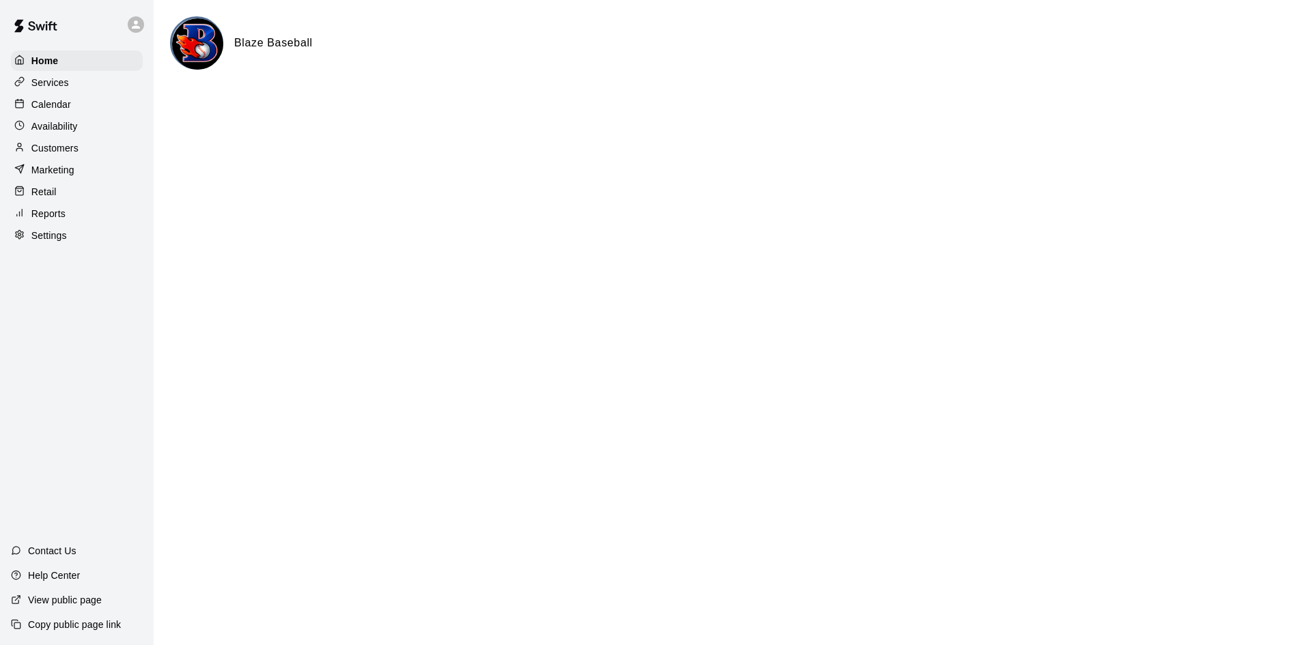
click at [64, 124] on p "Availability" at bounding box center [54, 126] width 46 height 14
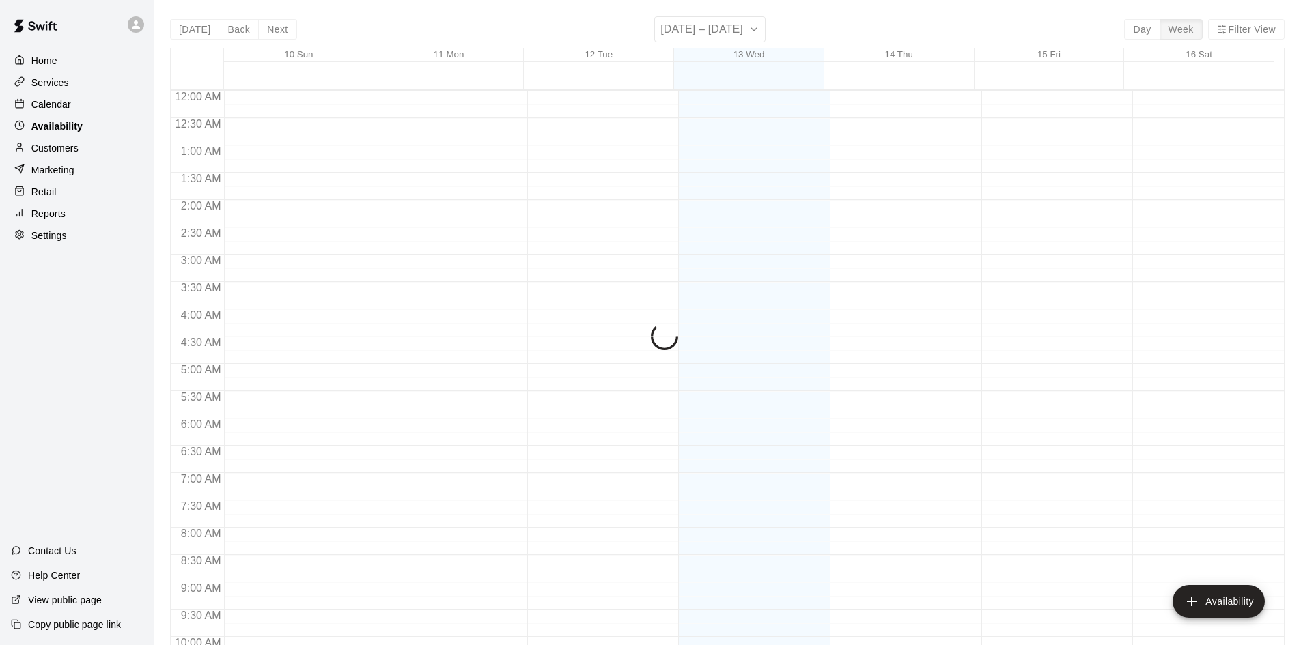
scroll to position [742, 0]
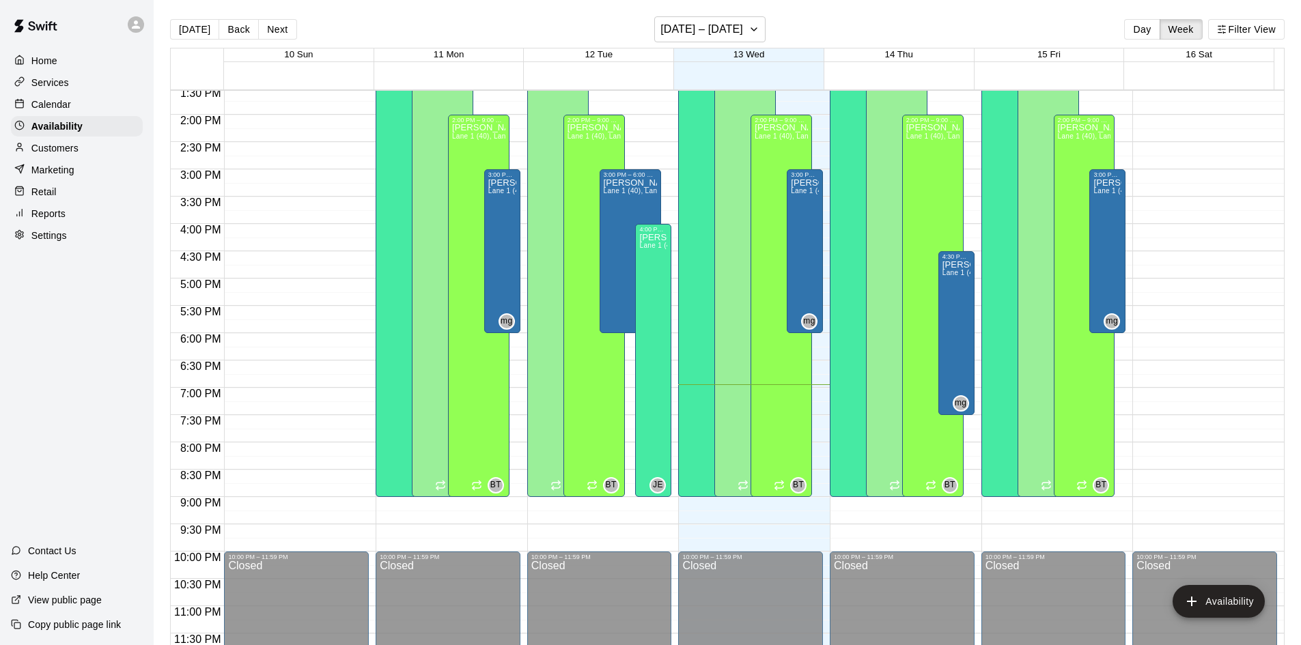
click at [50, 104] on p "Calendar" at bounding box center [51, 105] width 40 height 14
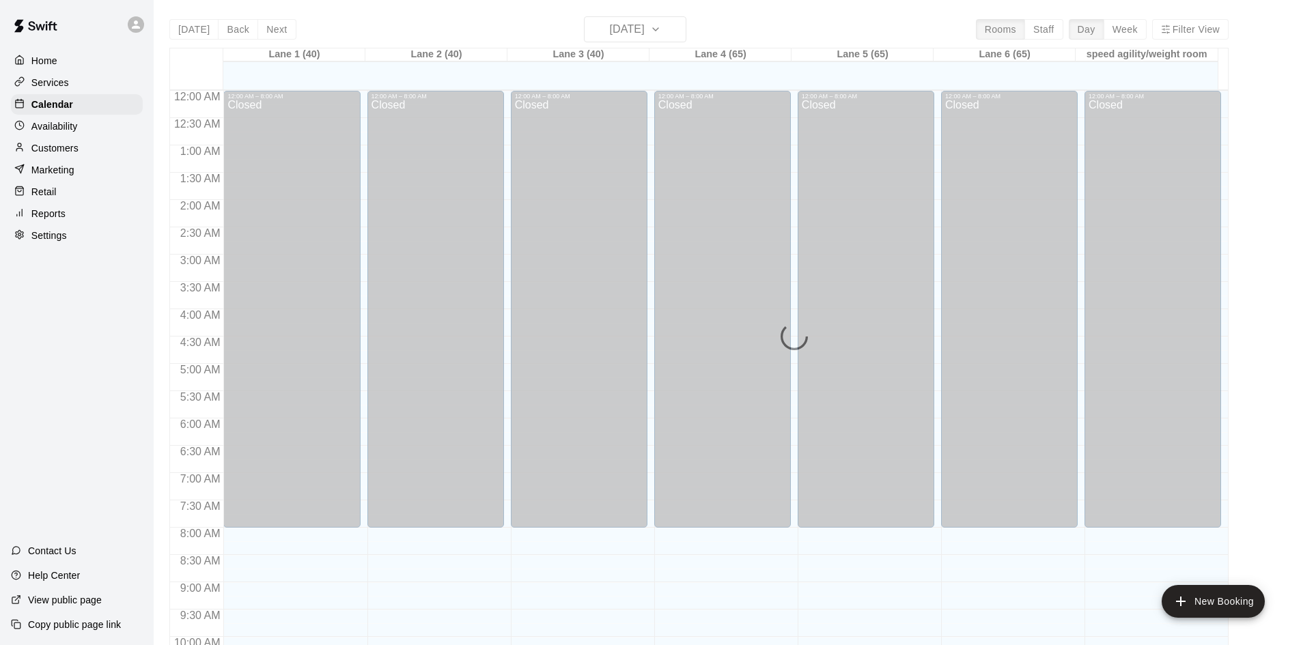
scroll to position [700, 0]
